Goal: Information Seeking & Learning: Learn about a topic

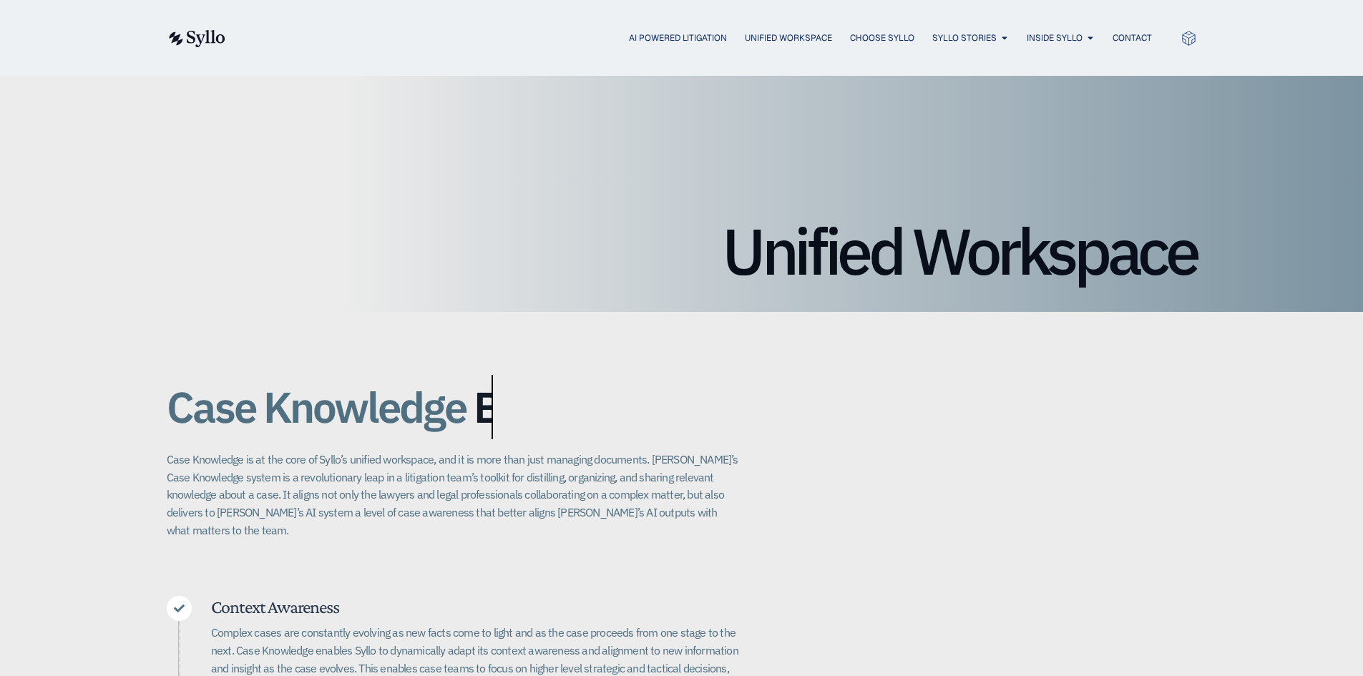
click at [186, 43] on img at bounding box center [196, 38] width 59 height 17
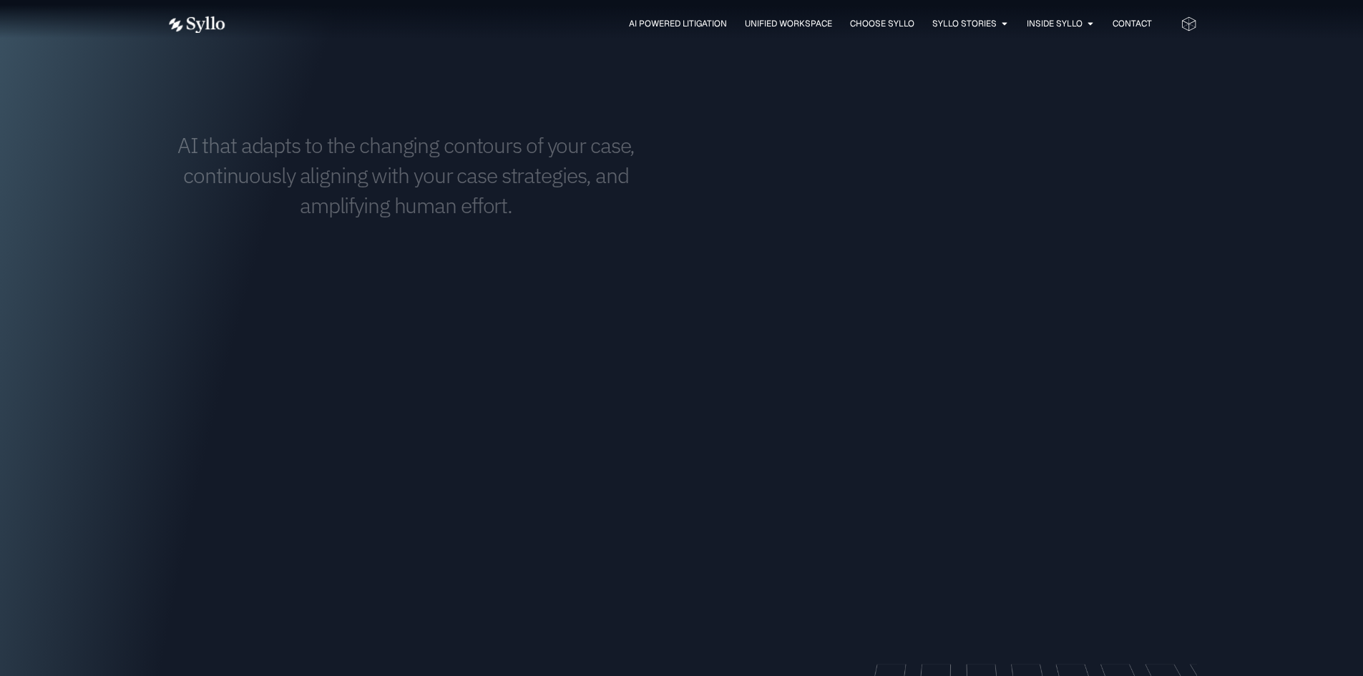
scroll to position [1502, 0]
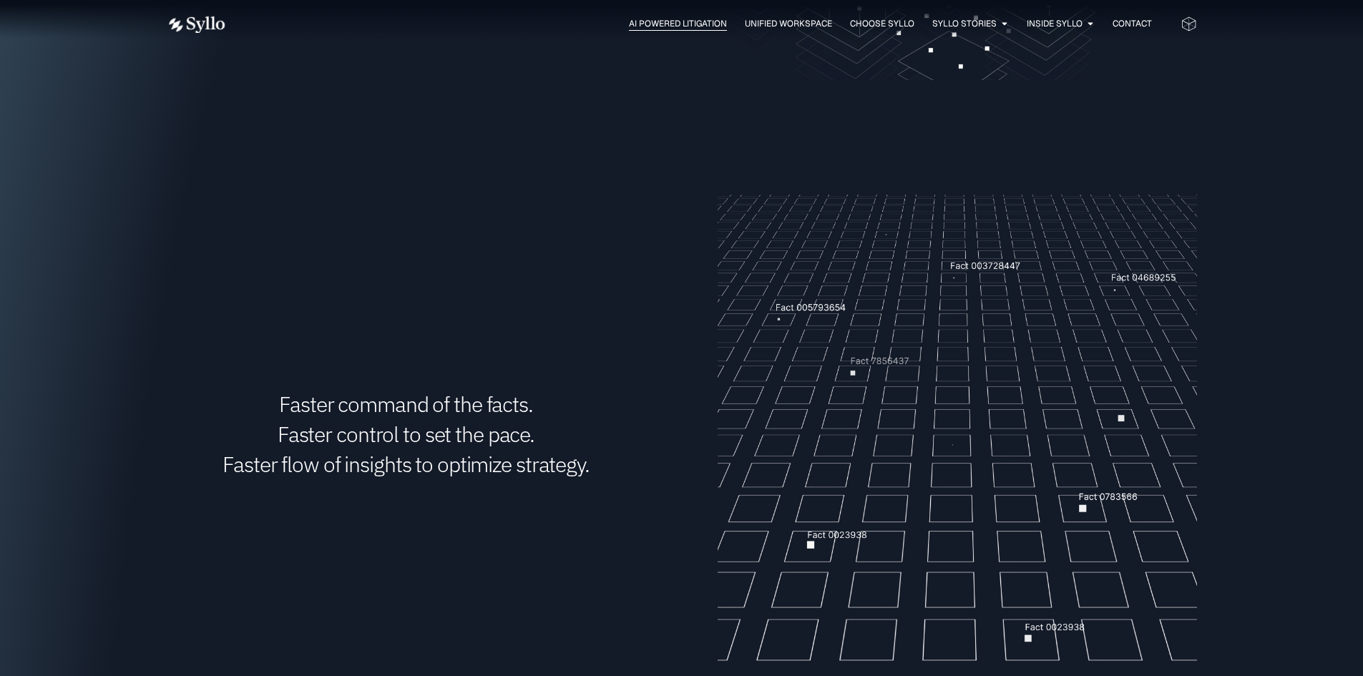
click at [670, 29] on span "AI Powered Litigation" at bounding box center [678, 23] width 98 height 13
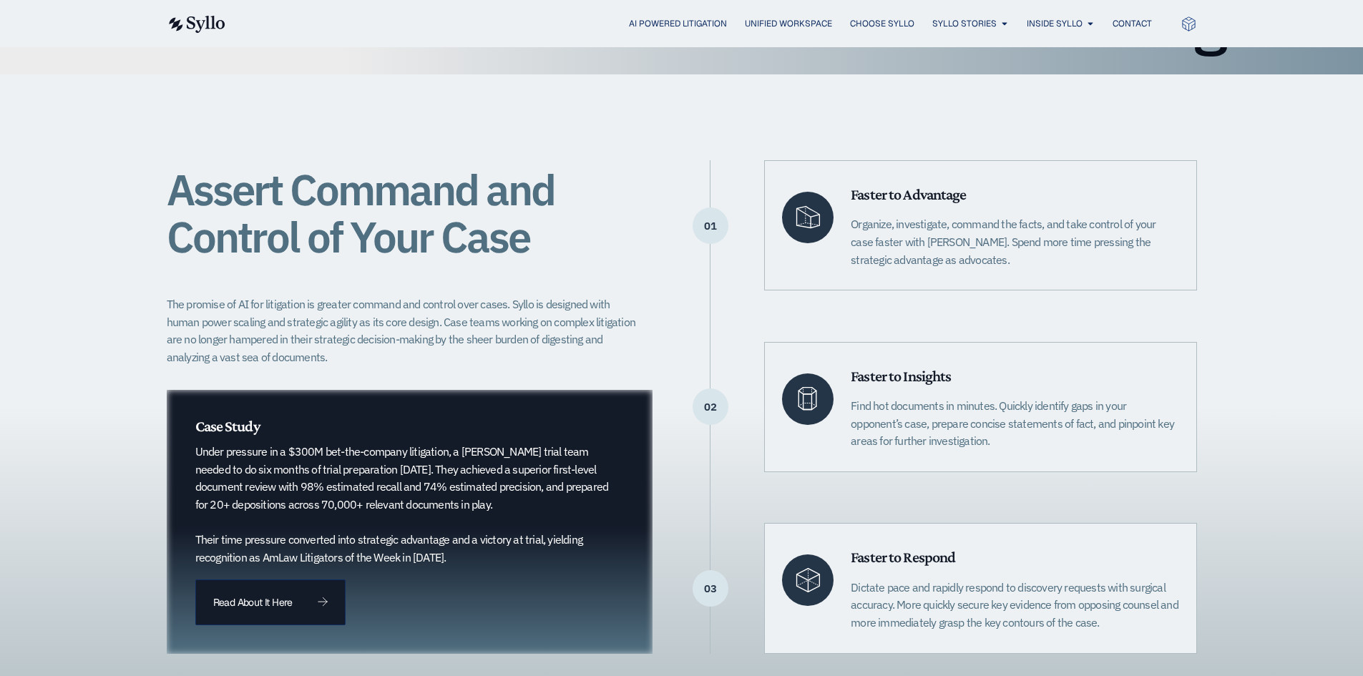
scroll to position [358, 0]
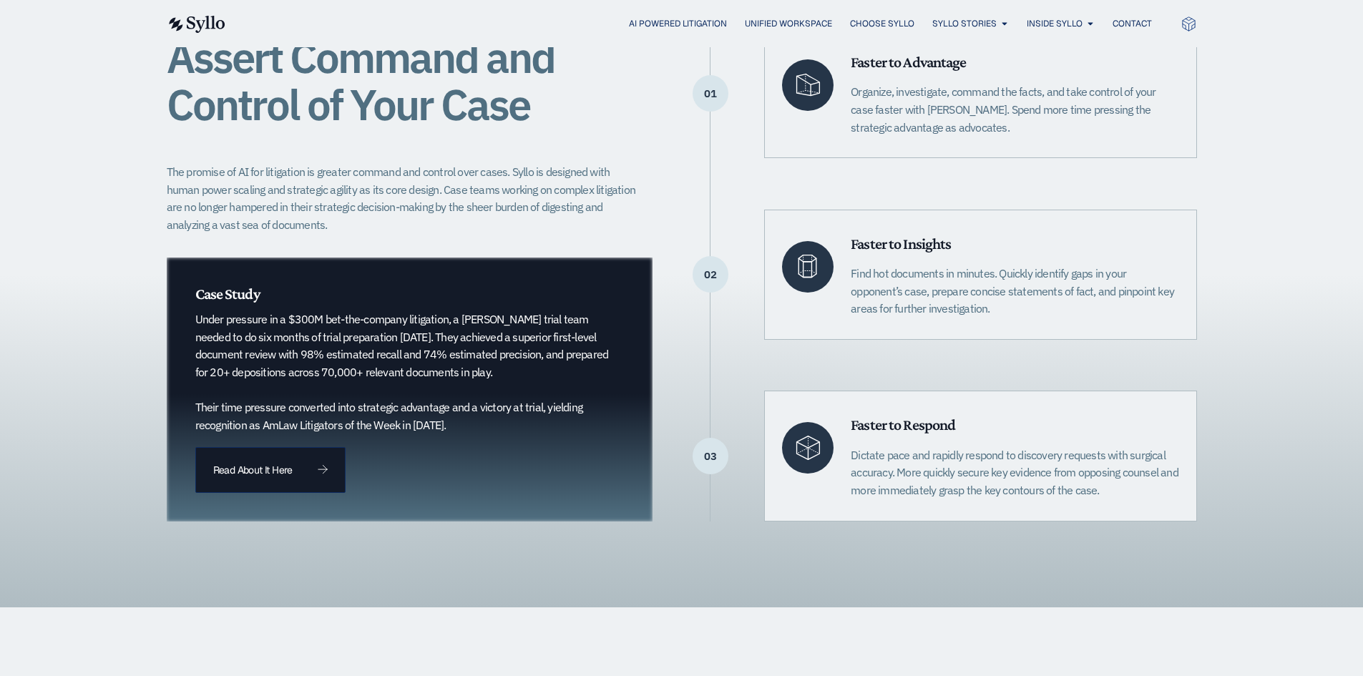
click at [284, 377] on p "Under pressure in a $300M bet-the-company litigation, a [PERSON_NAME] trial tea…" at bounding box center [402, 371] width 414 height 123
click at [282, 372] on p "Under pressure in a $300M bet-the-company litigation, a [PERSON_NAME] trial tea…" at bounding box center [402, 371] width 414 height 123
click at [281, 372] on p "Under pressure in a $300M bet-the-company litigation, a [PERSON_NAME] trial tea…" at bounding box center [402, 371] width 414 height 123
click at [278, 359] on p "Under pressure in a $300M bet-the-company litigation, a [PERSON_NAME] trial tea…" at bounding box center [402, 371] width 414 height 123
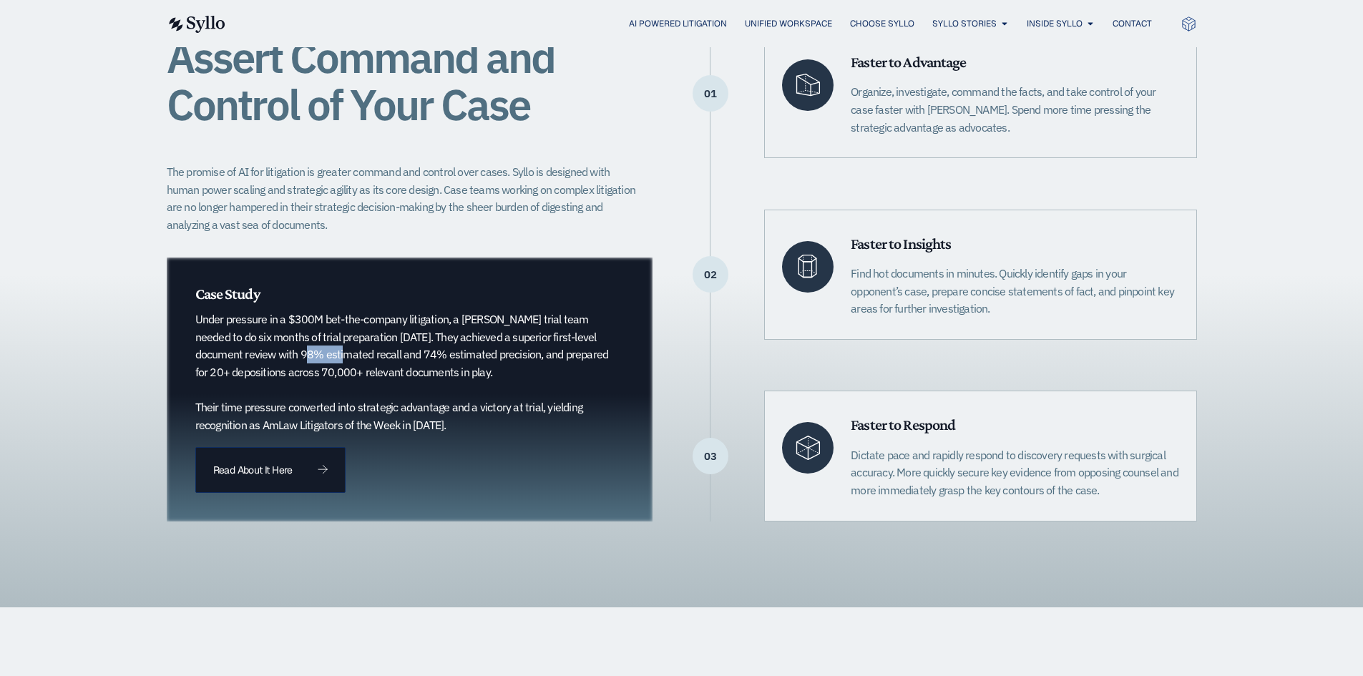
click at [278, 359] on p "Under pressure in a $300M bet-the-company litigation, a [PERSON_NAME] trial tea…" at bounding box center [402, 371] width 414 height 123
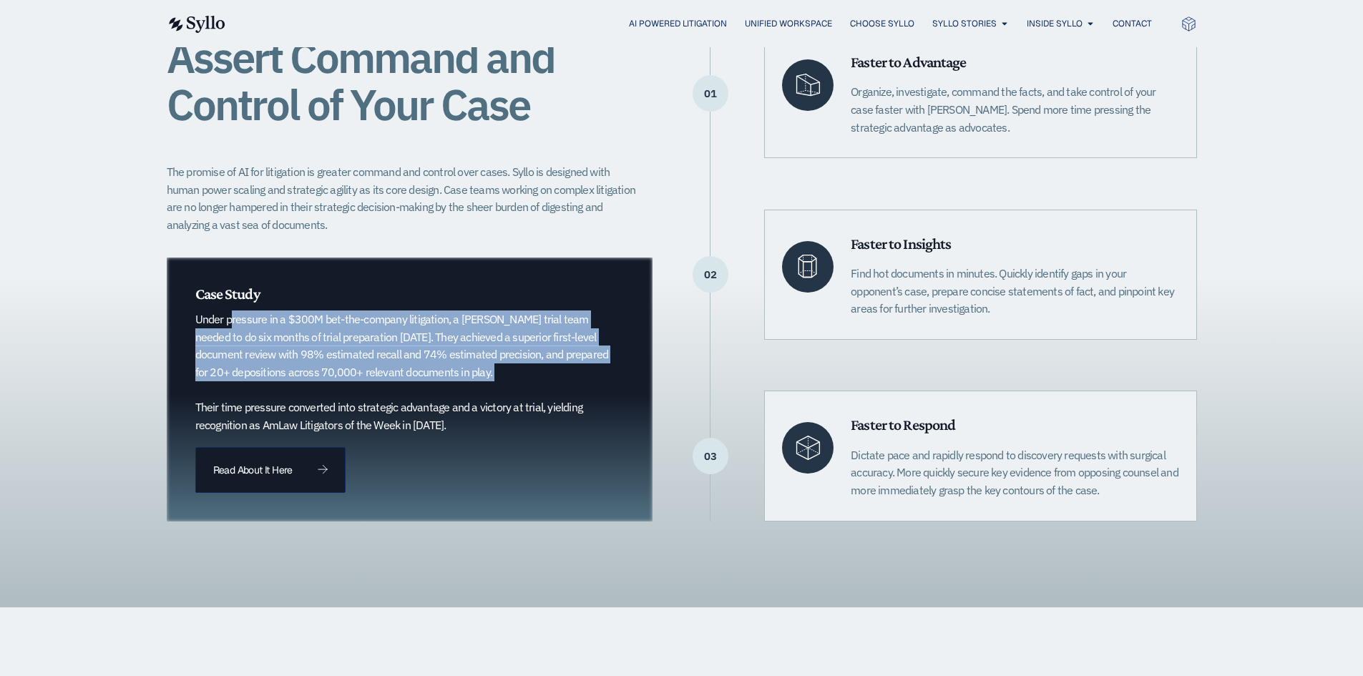
click at [278, 359] on p "Under pressure in a $300M bet-the-company litigation, a [PERSON_NAME] trial tea…" at bounding box center [402, 371] width 414 height 123
click at [280, 357] on p "Under pressure in a $300M bet-the-company litigation, a [PERSON_NAME] trial tea…" at bounding box center [402, 371] width 414 height 123
click at [275, 336] on p "Under pressure in a $300M bet-the-company litigation, a [PERSON_NAME] trial tea…" at bounding box center [402, 371] width 414 height 123
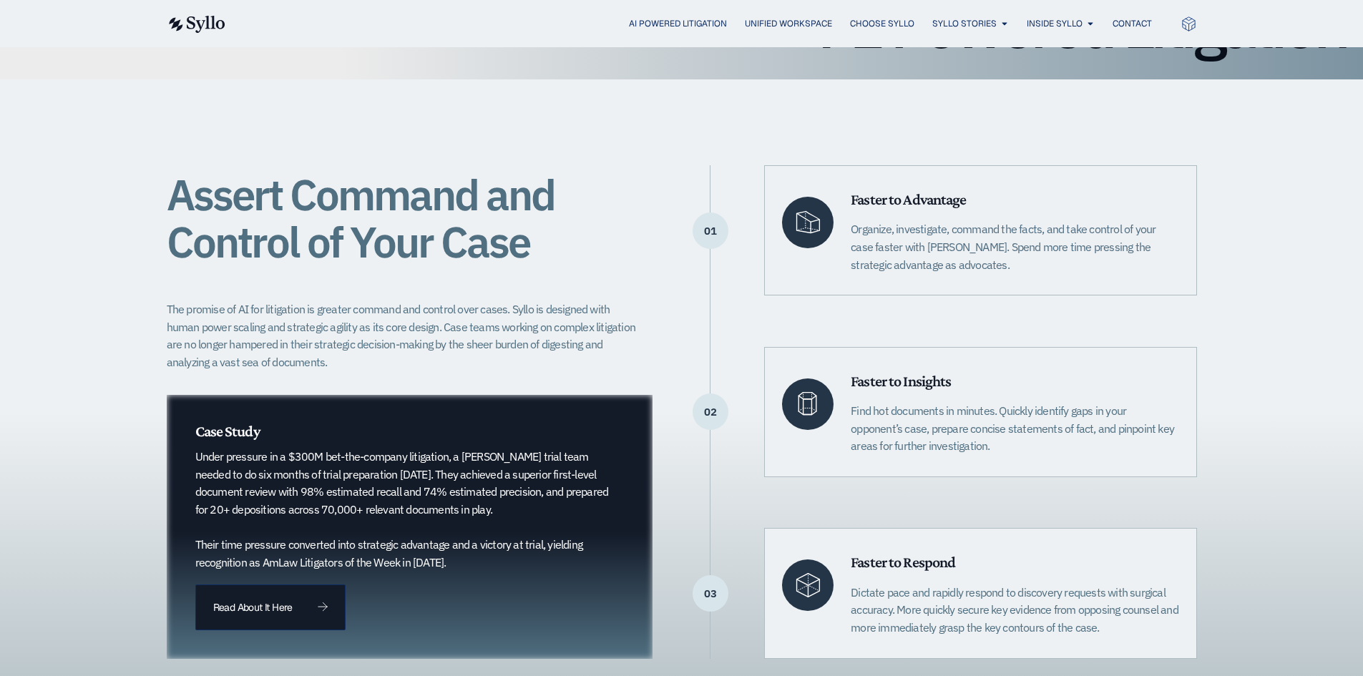
scroll to position [215, 0]
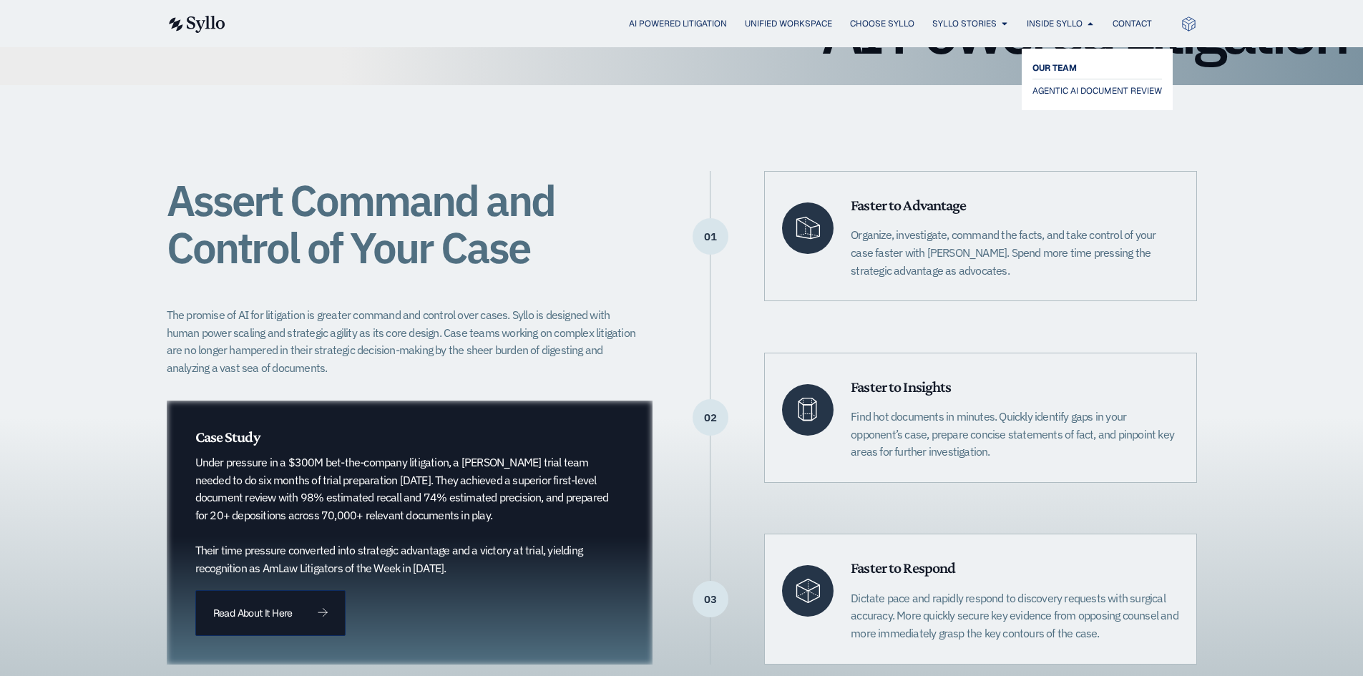
click at [1059, 69] on span "OUR TEAM" at bounding box center [1054, 67] width 44 height 17
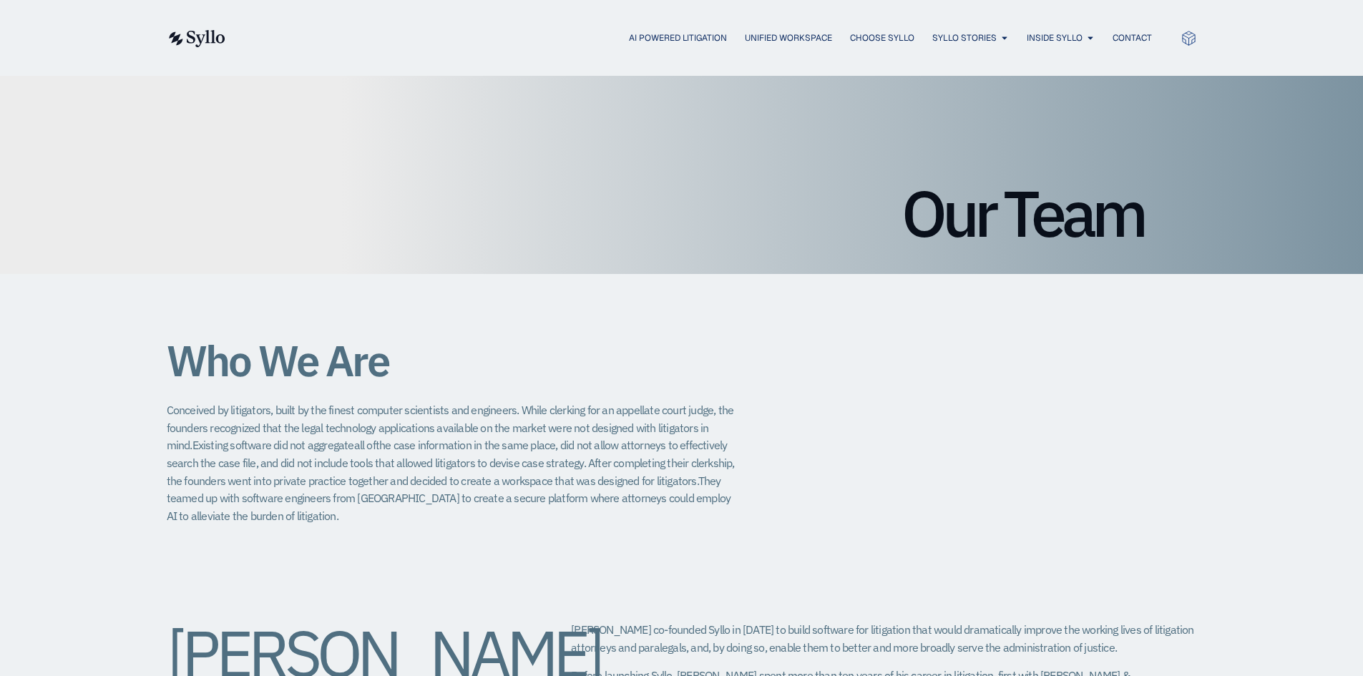
scroll to position [286, 0]
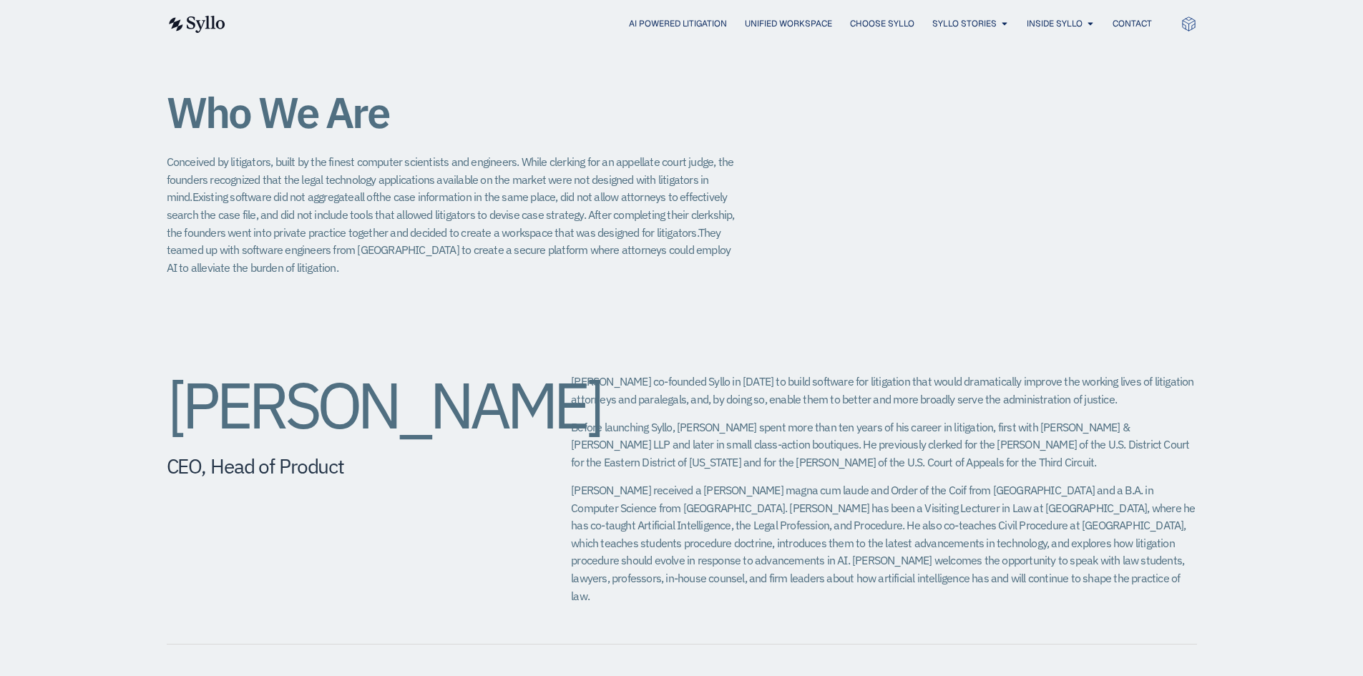
click at [618, 507] on p "[PERSON_NAME] received a [PERSON_NAME] magna cum laude and Order of the Coif fr…" at bounding box center [883, 542] width 625 height 123
click at [619, 514] on p "[PERSON_NAME] received a [PERSON_NAME] magna cum laude and Order of the Coif fr…" at bounding box center [883, 542] width 625 height 123
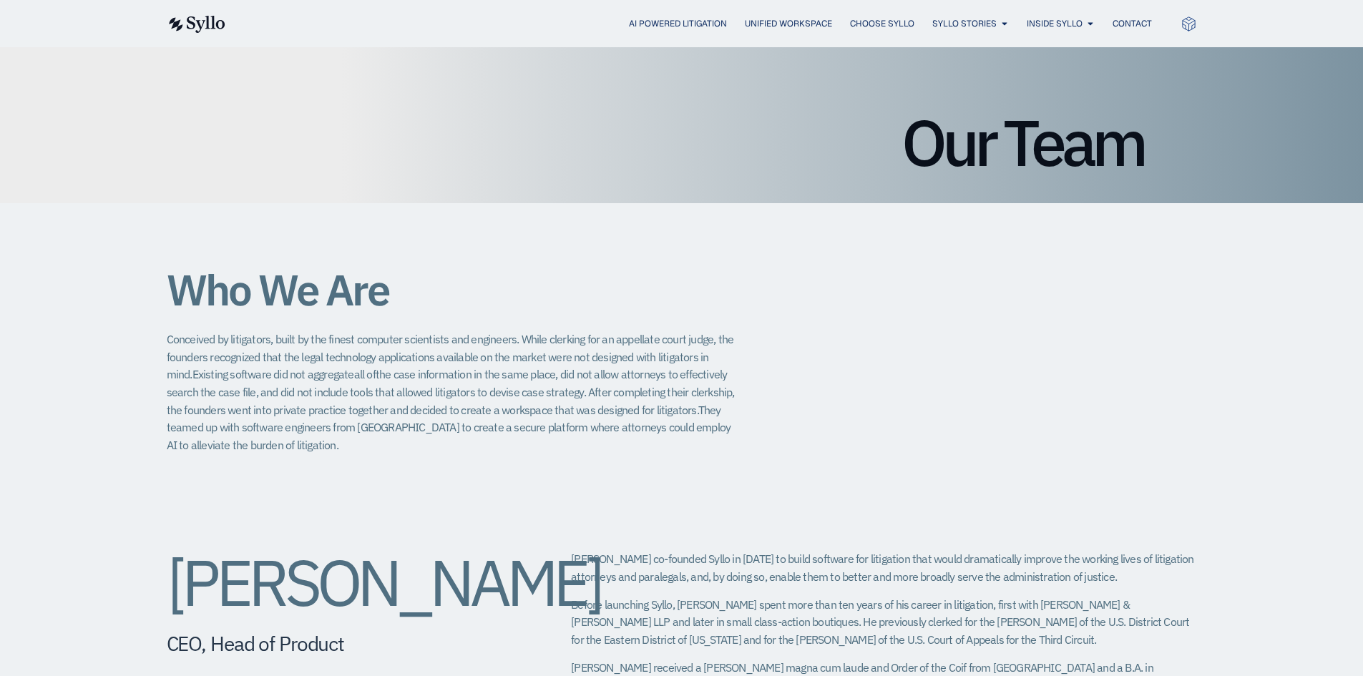
scroll to position [72, 0]
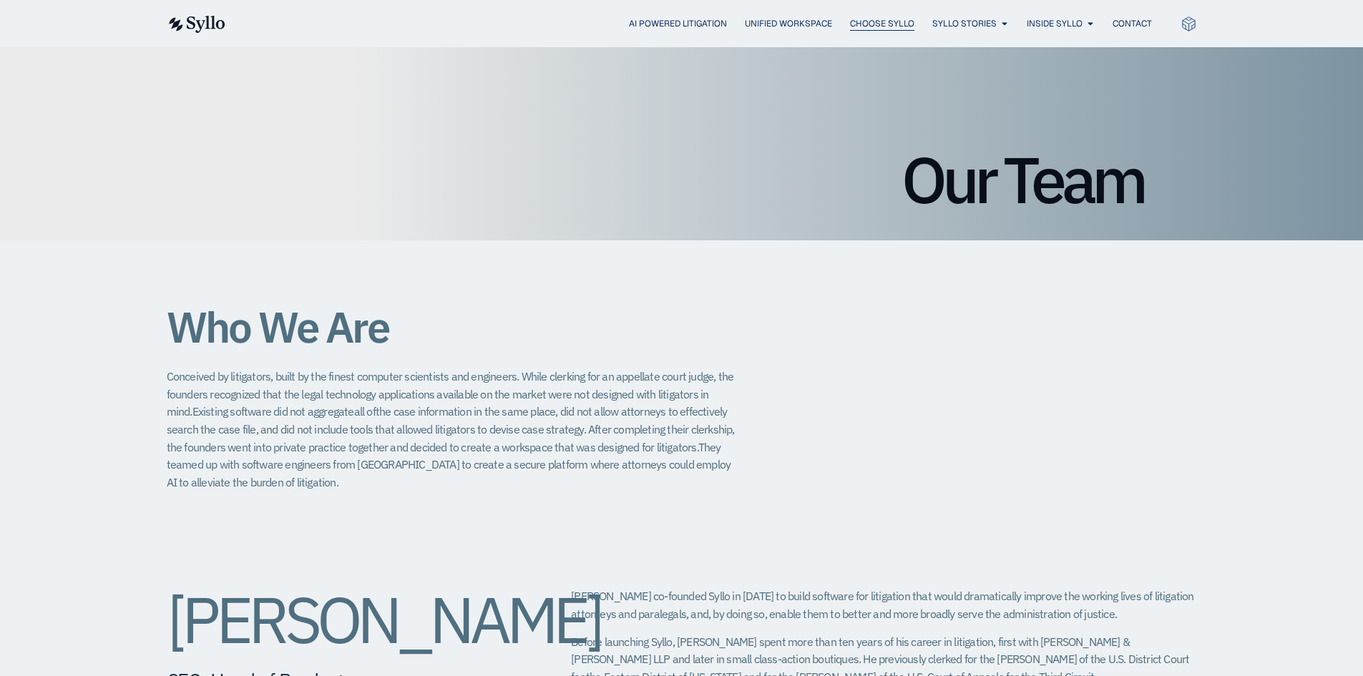
click at [850, 18] on span "Choose Syllo" at bounding box center [882, 23] width 64 height 13
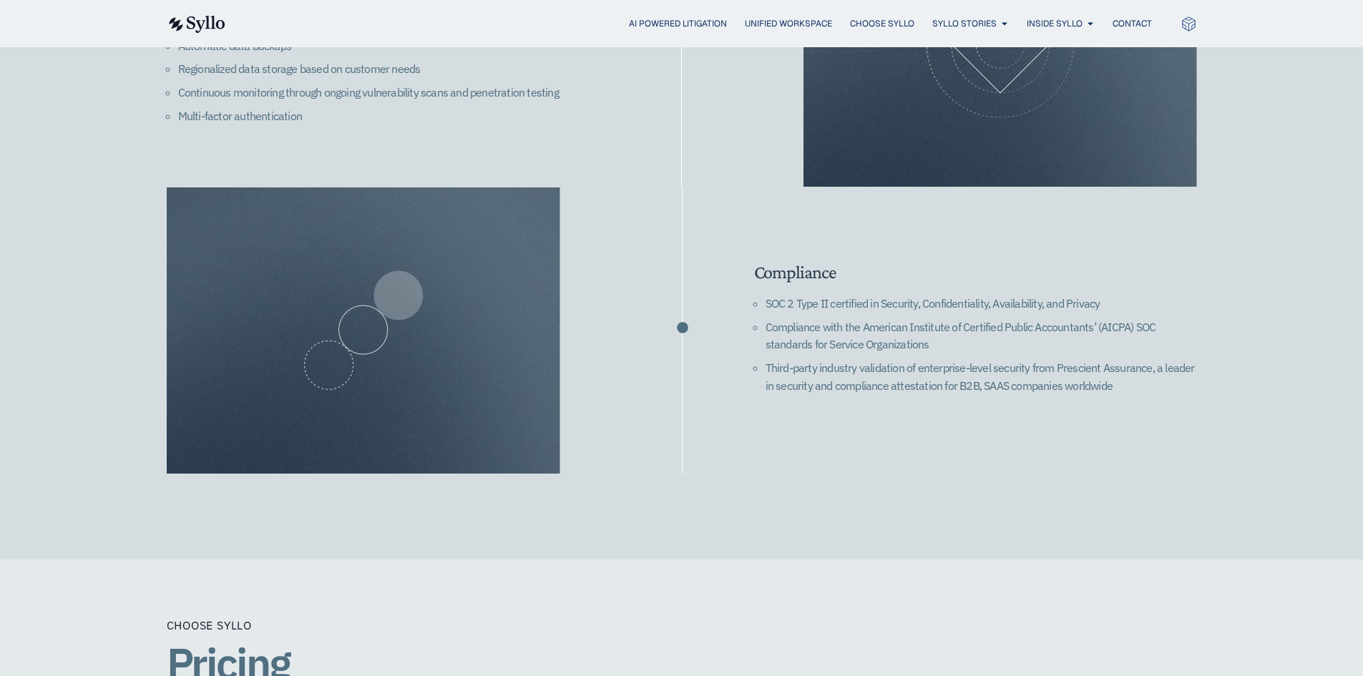
scroll to position [2003, 0]
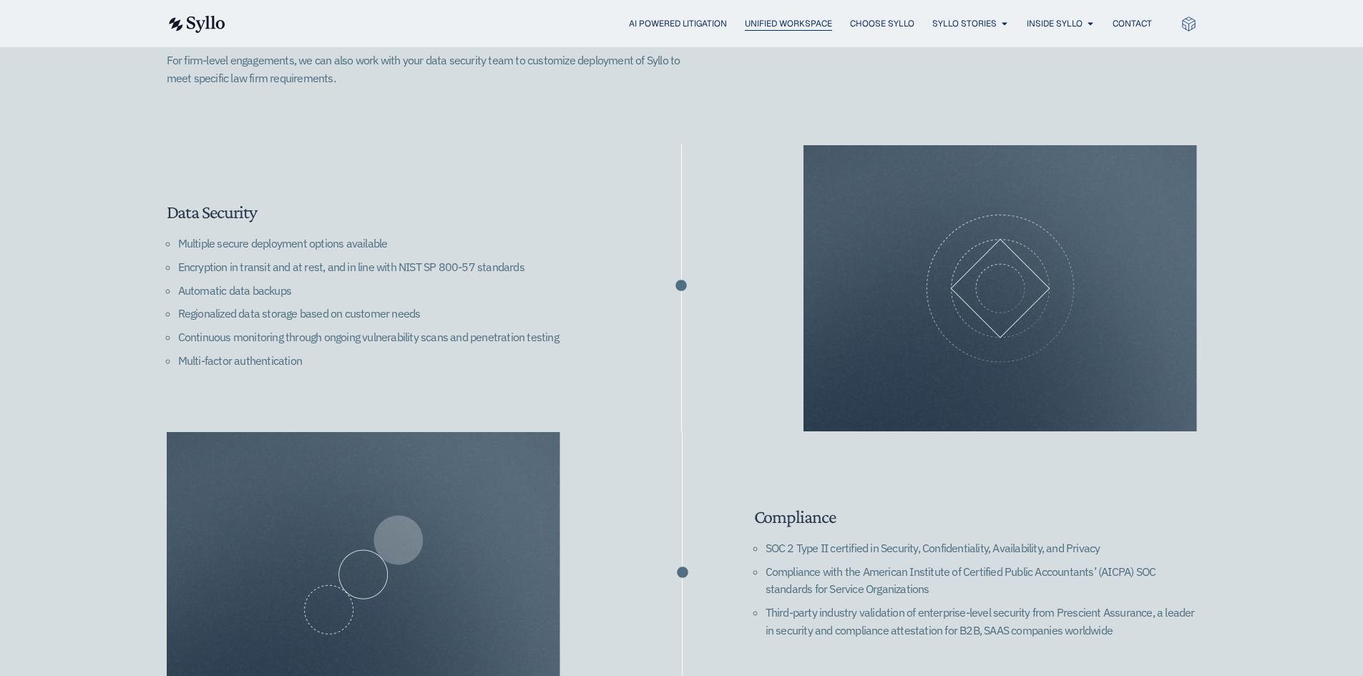
click at [745, 22] on span "Unified Workspace" at bounding box center [788, 23] width 87 height 13
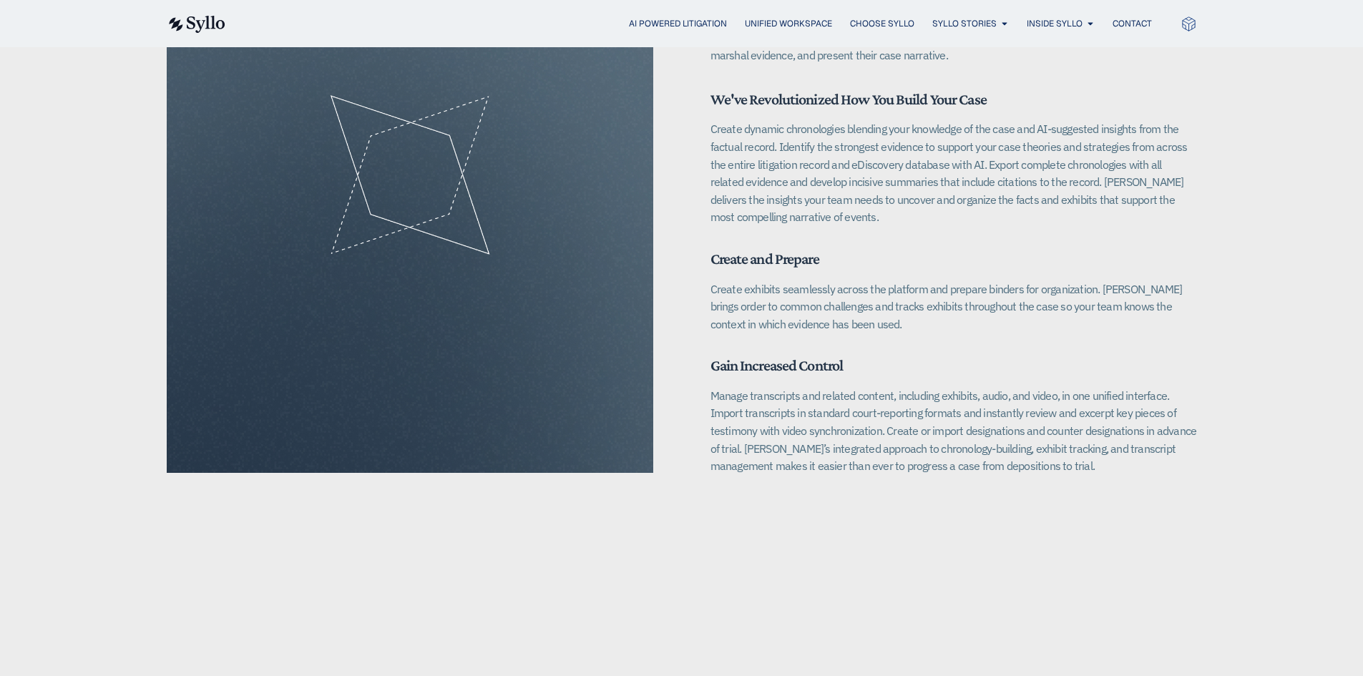
scroll to position [2074, 0]
